Goal: Find specific page/section: Find specific page/section

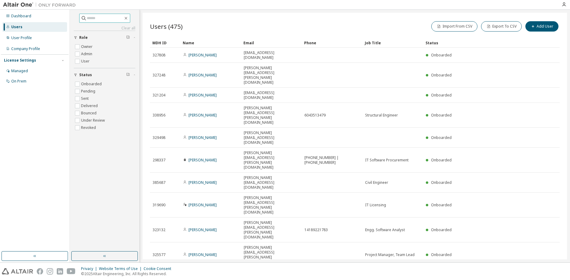
click at [87, 20] on input "text" at bounding box center [105, 18] width 36 height 6
type input "******"
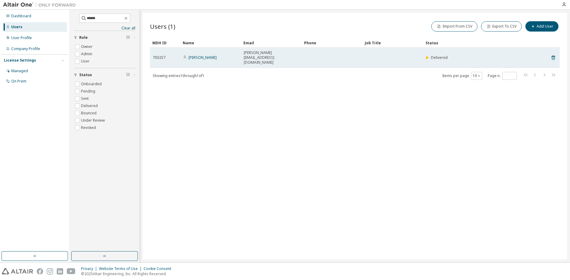
click at [342, 50] on td at bounding box center [332, 58] width 61 height 20
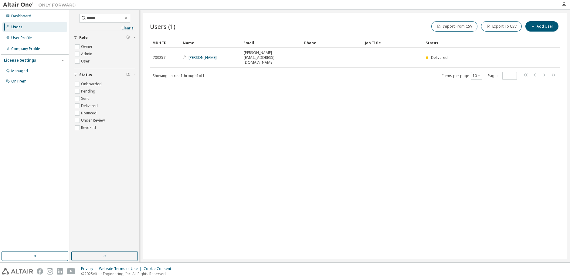
click at [263, 174] on div "Users (1) Import From CSV Export To CSV Add User Clear Load Save Save As Field …" at bounding box center [355, 136] width 425 height 247
drag, startPoint x: 200, startPoint y: 52, endPoint x: 423, endPoint y: 92, distance: 225.9
click at [200, 55] on link "ismael chaoubi" at bounding box center [203, 57] width 28 height 5
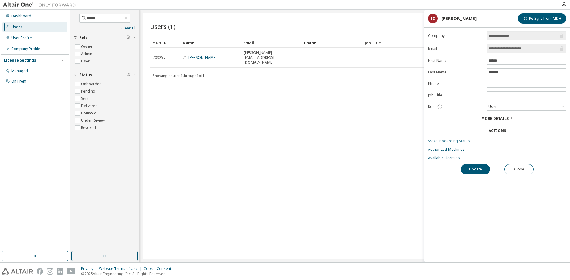
click at [447, 141] on link "SSO/Onboarding Status" at bounding box center [497, 141] width 139 height 5
click at [351, 150] on div "Users (1) Import From CSV Export To CSV Add User Clear Load Save Save As Field …" at bounding box center [355, 136] width 425 height 247
